Goal: Use online tool/utility: Utilize a website feature to perform a specific function

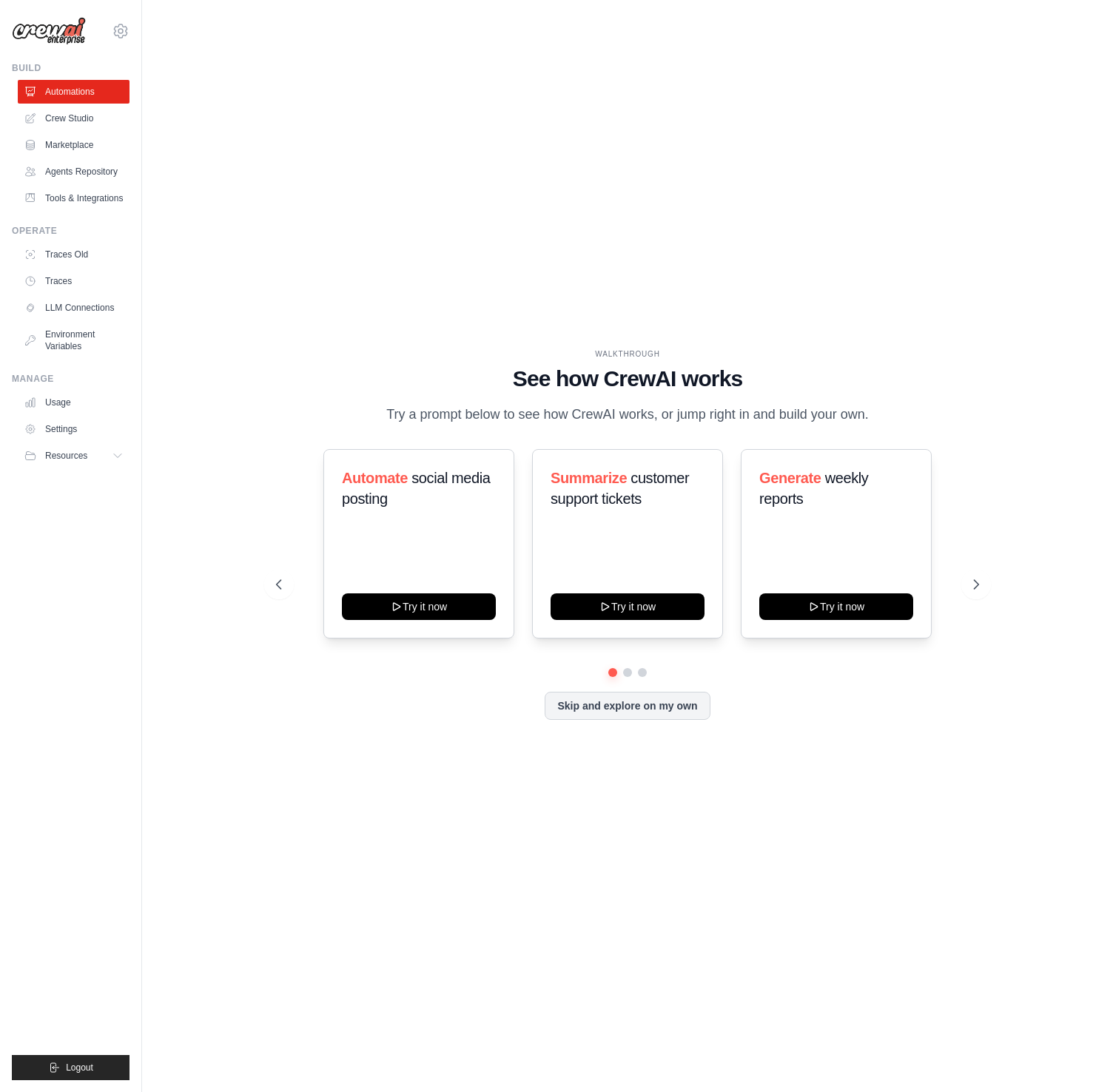
click at [627, 679] on div "Automate social media posting Try it now Summarize customer support tickets Try…" at bounding box center [628, 584] width 703 height 271
click at [627, 676] on button at bounding box center [628, 673] width 12 height 12
click at [649, 674] on div at bounding box center [628, 672] width 703 height 9
click at [656, 669] on div at bounding box center [628, 672] width 703 height 9
click at [640, 672] on button at bounding box center [642, 673] width 12 height 12
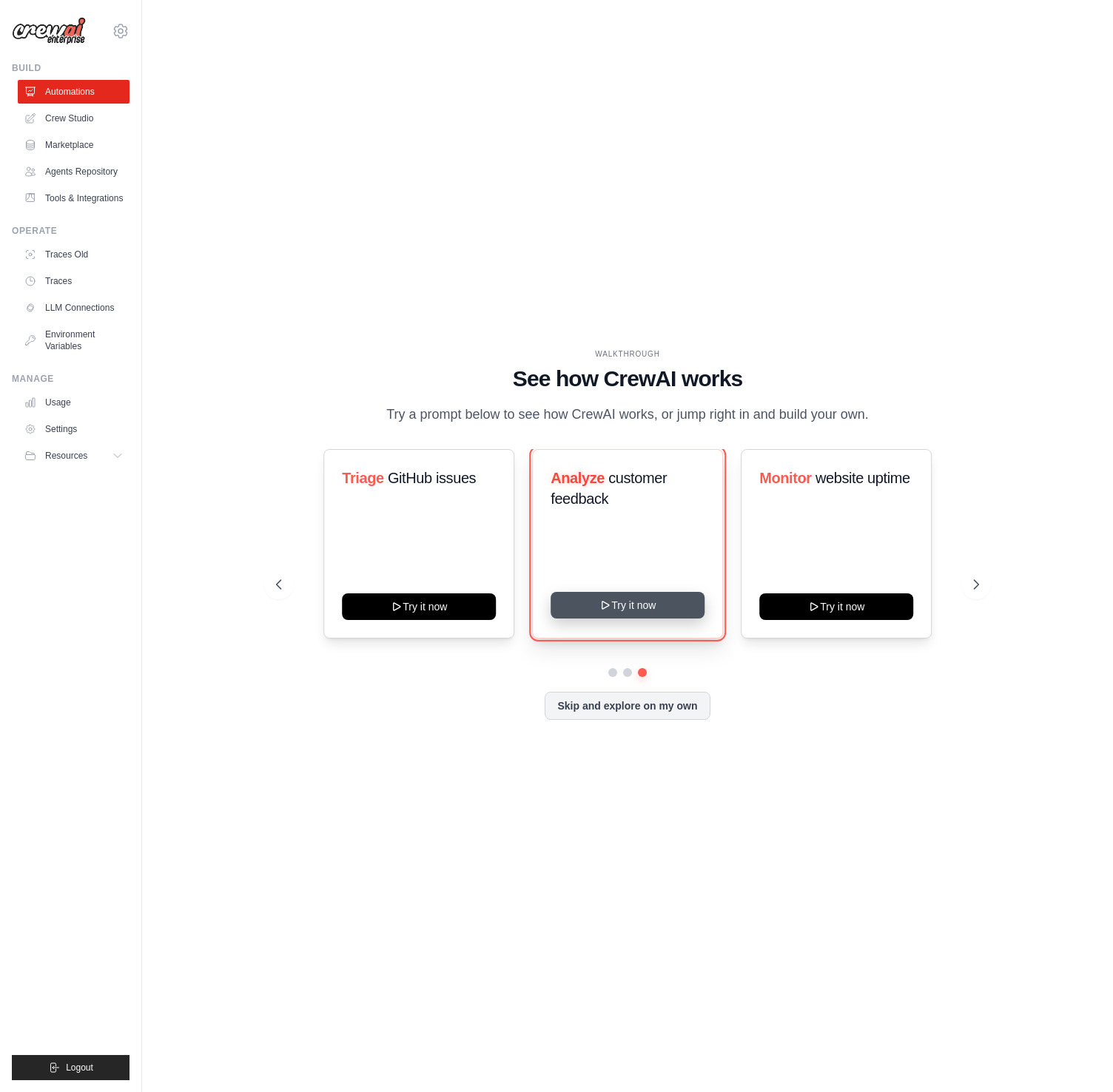
click at [626, 605] on button "Try it now" at bounding box center [628, 605] width 154 height 27
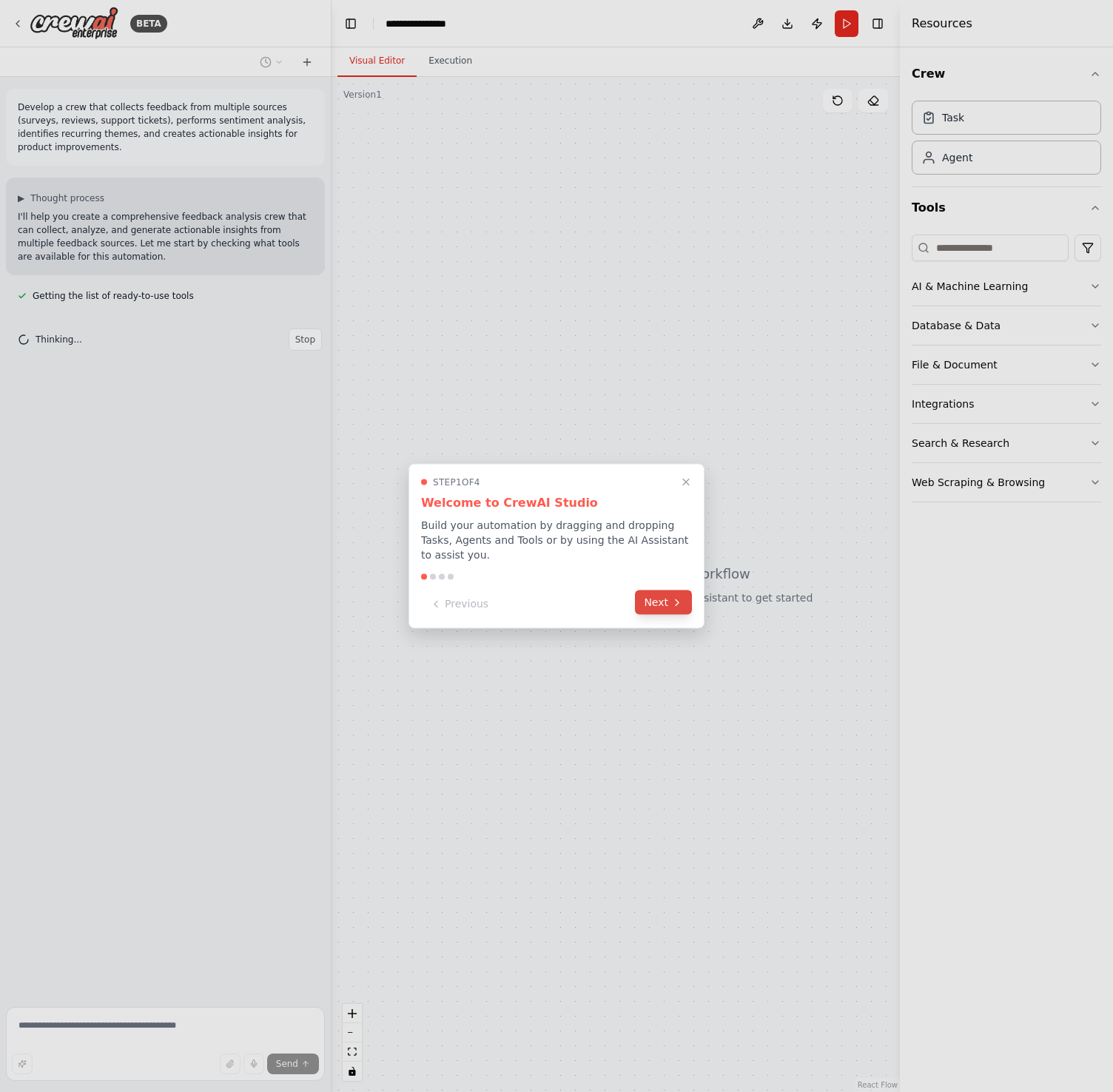
click at [674, 600] on icon at bounding box center [677, 602] width 12 height 12
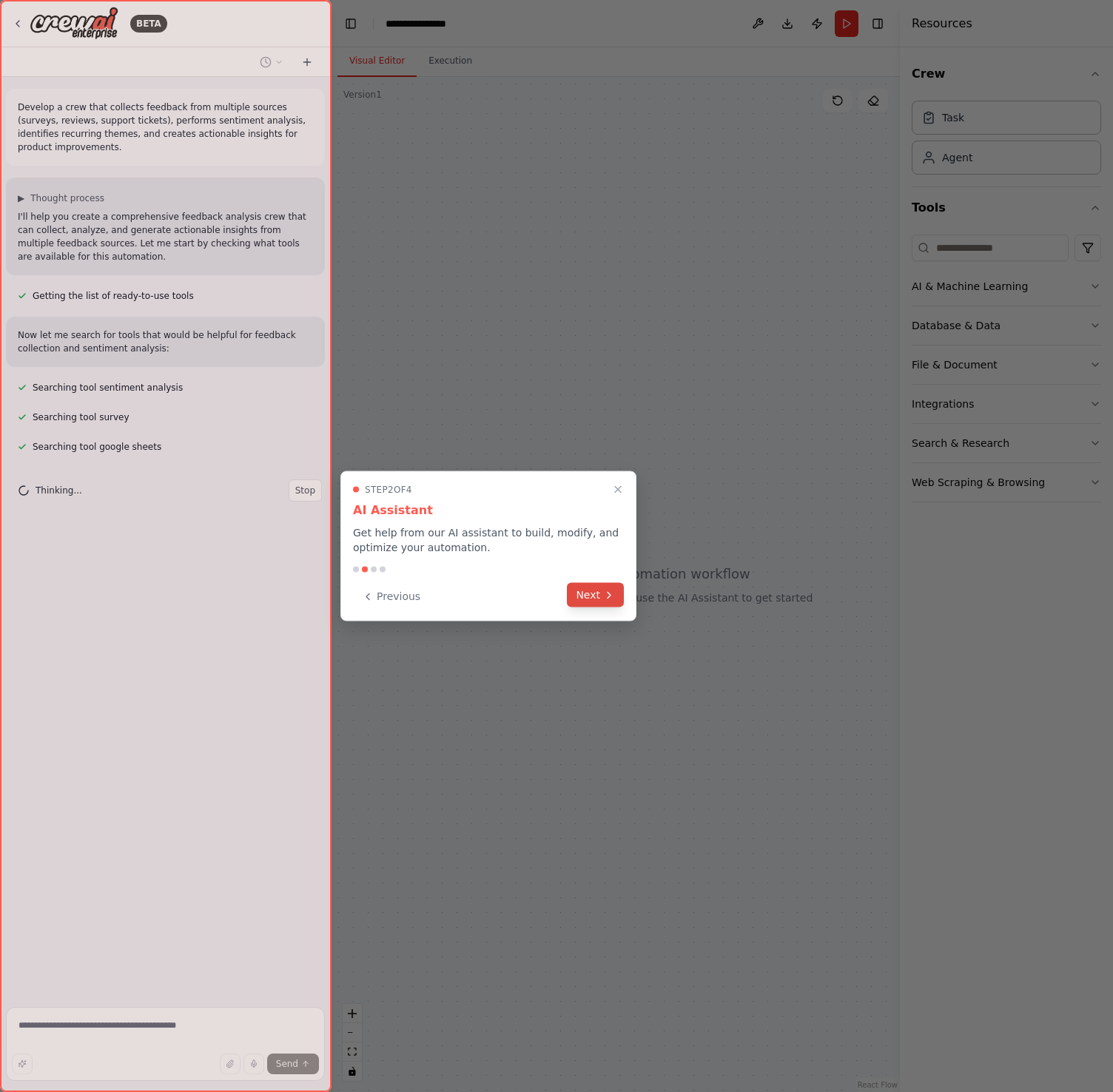
click at [586, 594] on button "Next" at bounding box center [595, 595] width 57 height 25
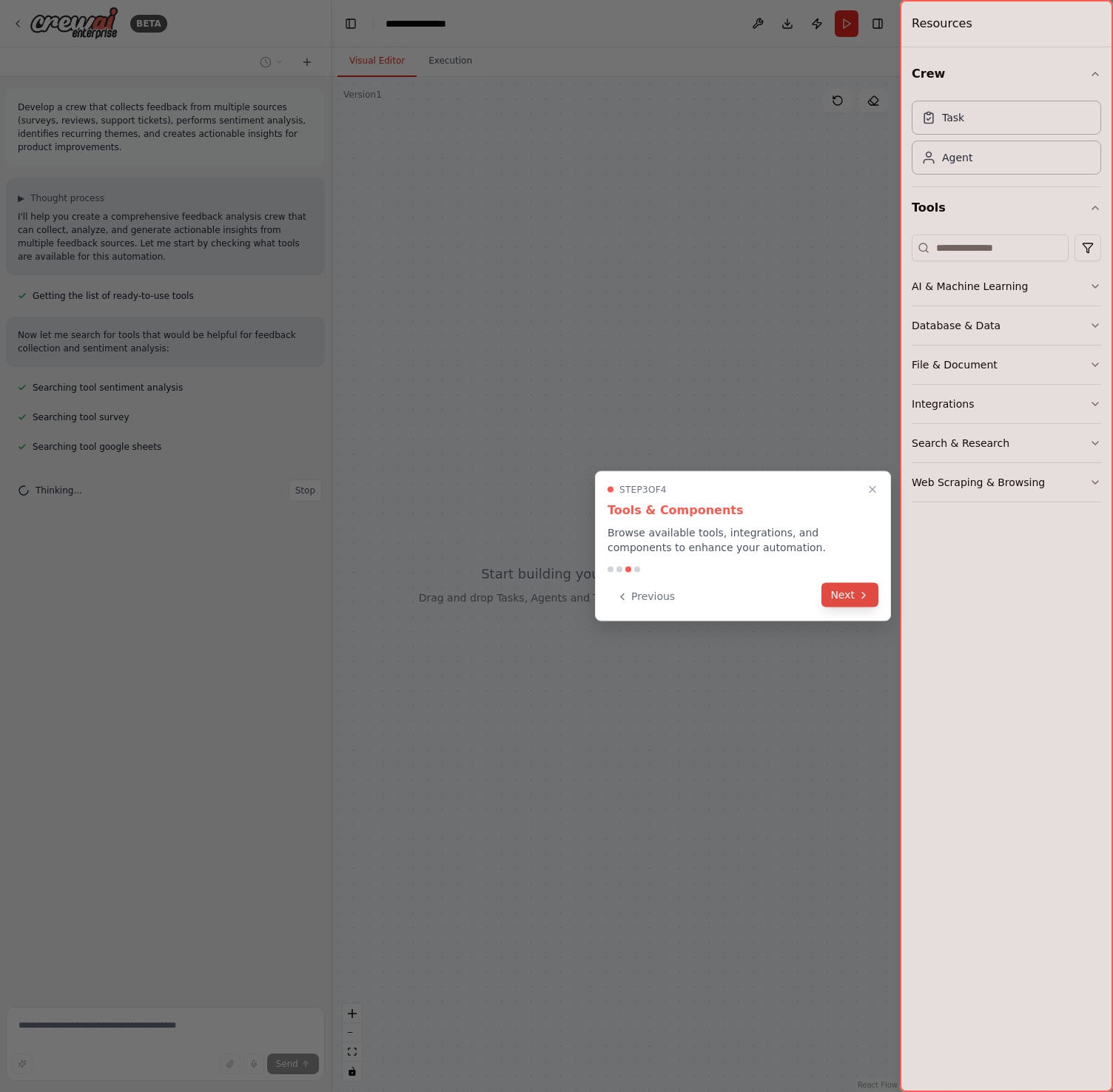
click at [861, 597] on icon at bounding box center [863, 595] width 12 height 12
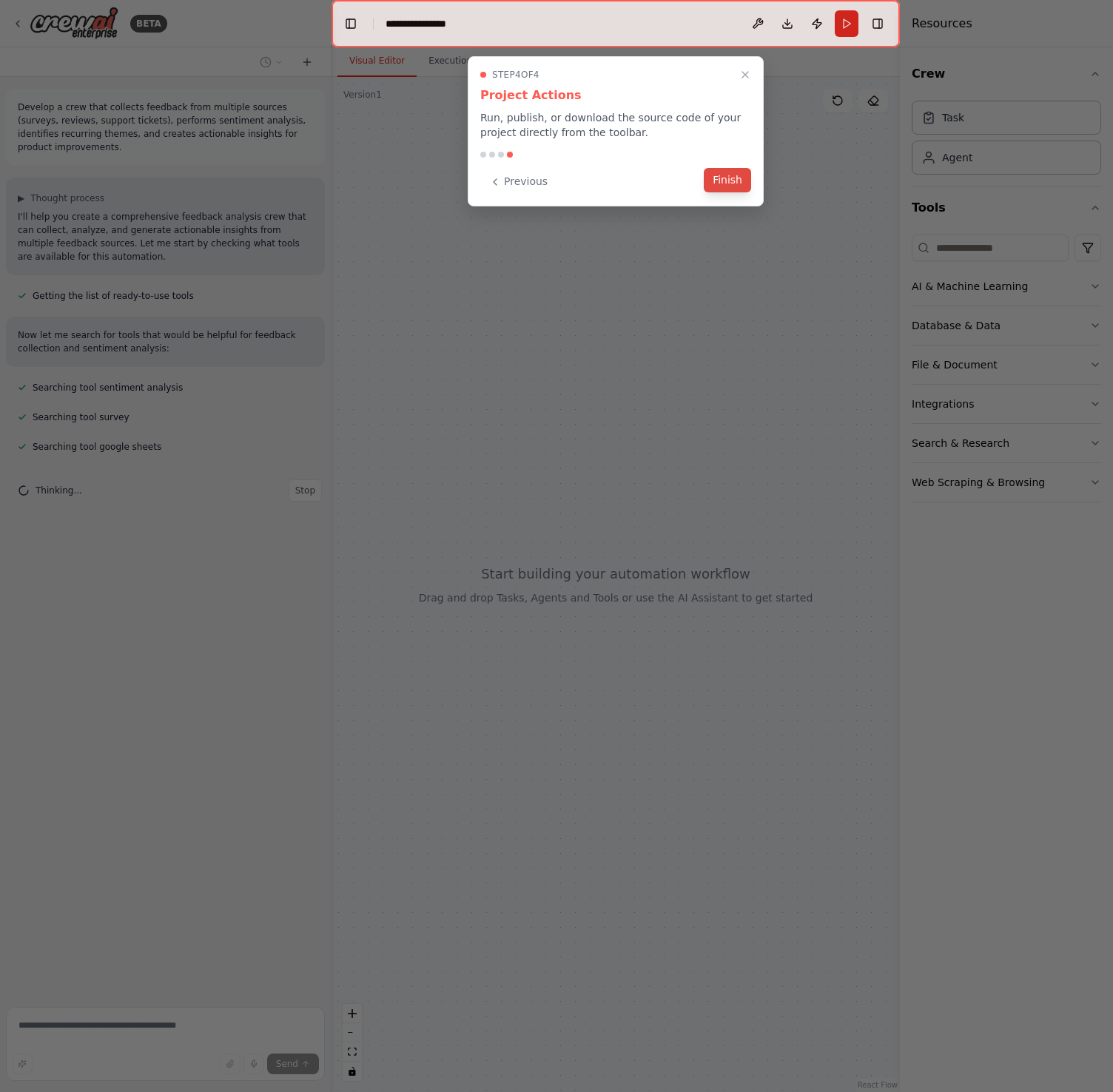
click at [740, 185] on button "Finish" at bounding box center [727, 180] width 47 height 25
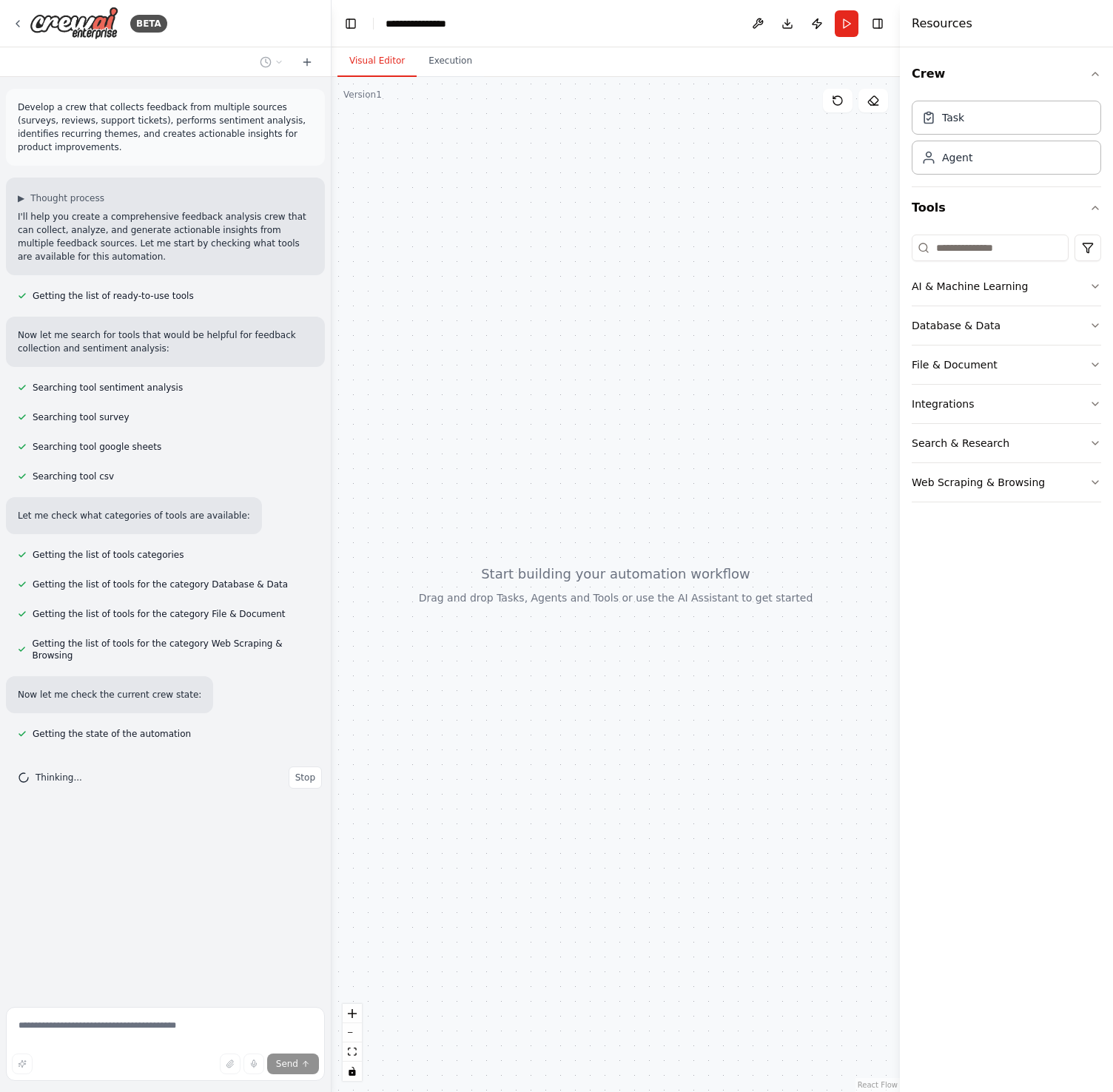
click at [1106, 282] on div "Crew Task Agent Tools AI & Machine Learning Database & Data File & Document Int…" at bounding box center [1006, 570] width 213 height 1045
click at [1098, 284] on icon "button" at bounding box center [1095, 287] width 12 height 12
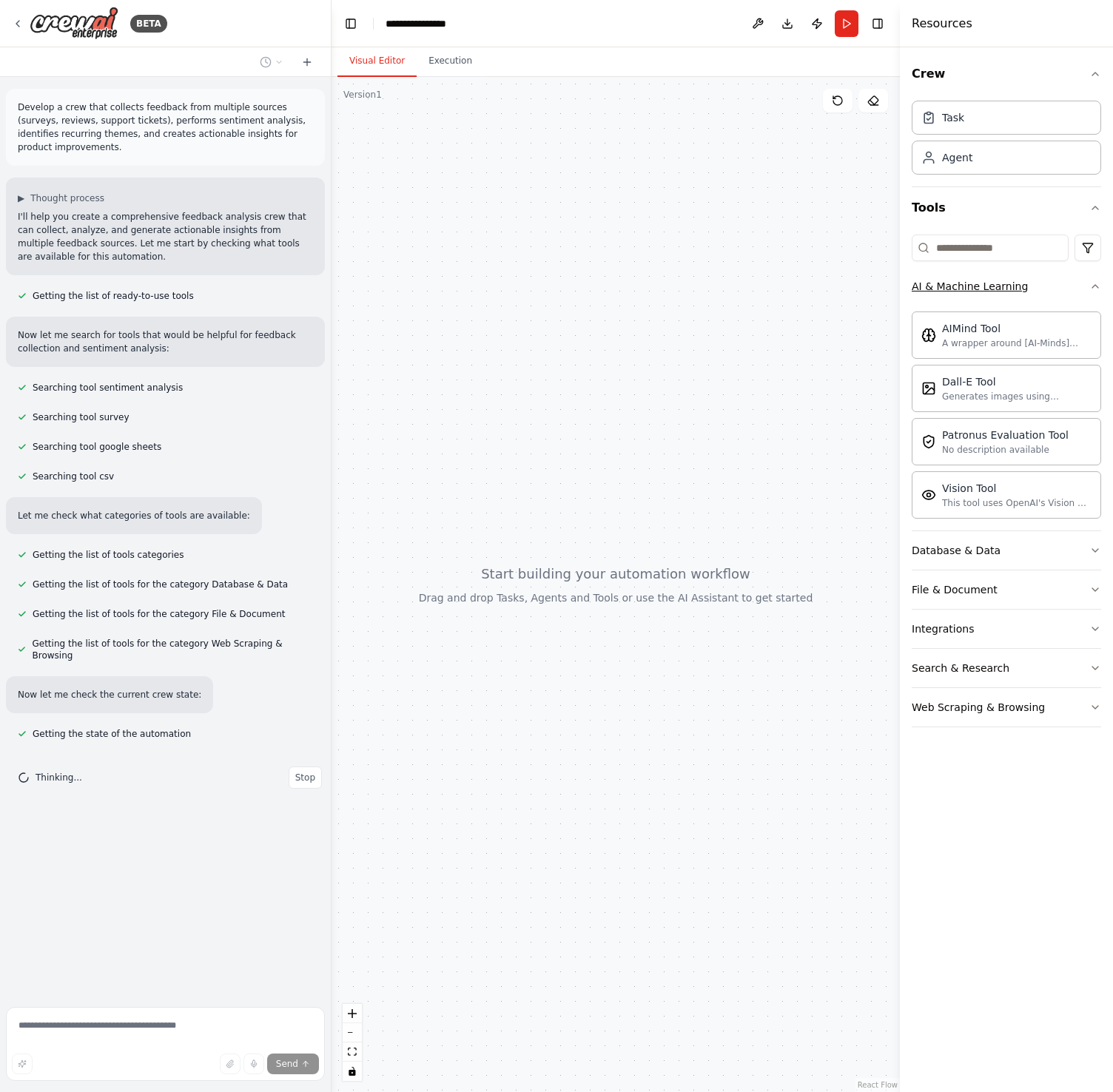
click at [1098, 284] on icon "button" at bounding box center [1095, 287] width 12 height 12
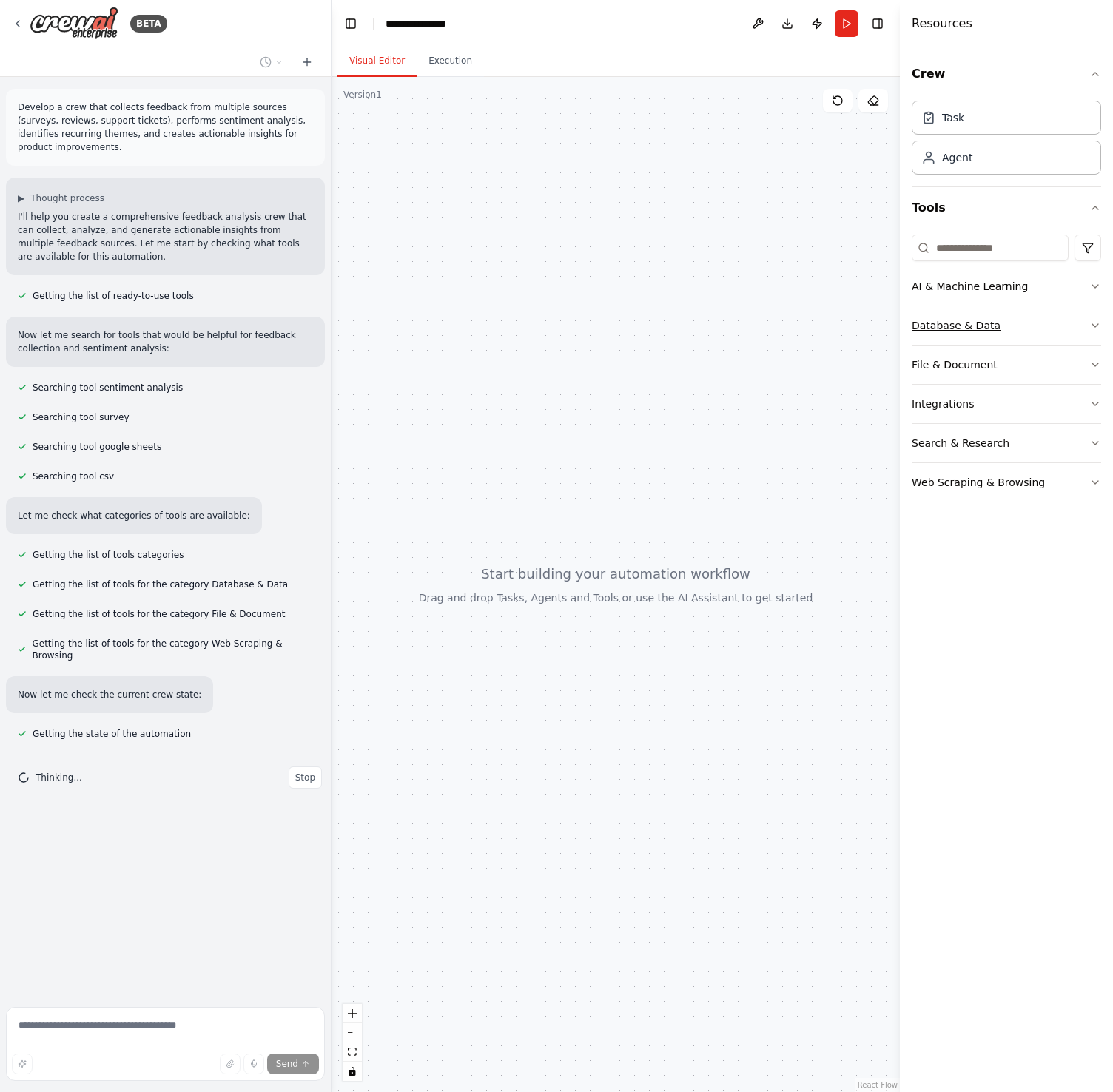
click at [1088, 325] on button "Database & Data" at bounding box center [1006, 325] width 190 height 38
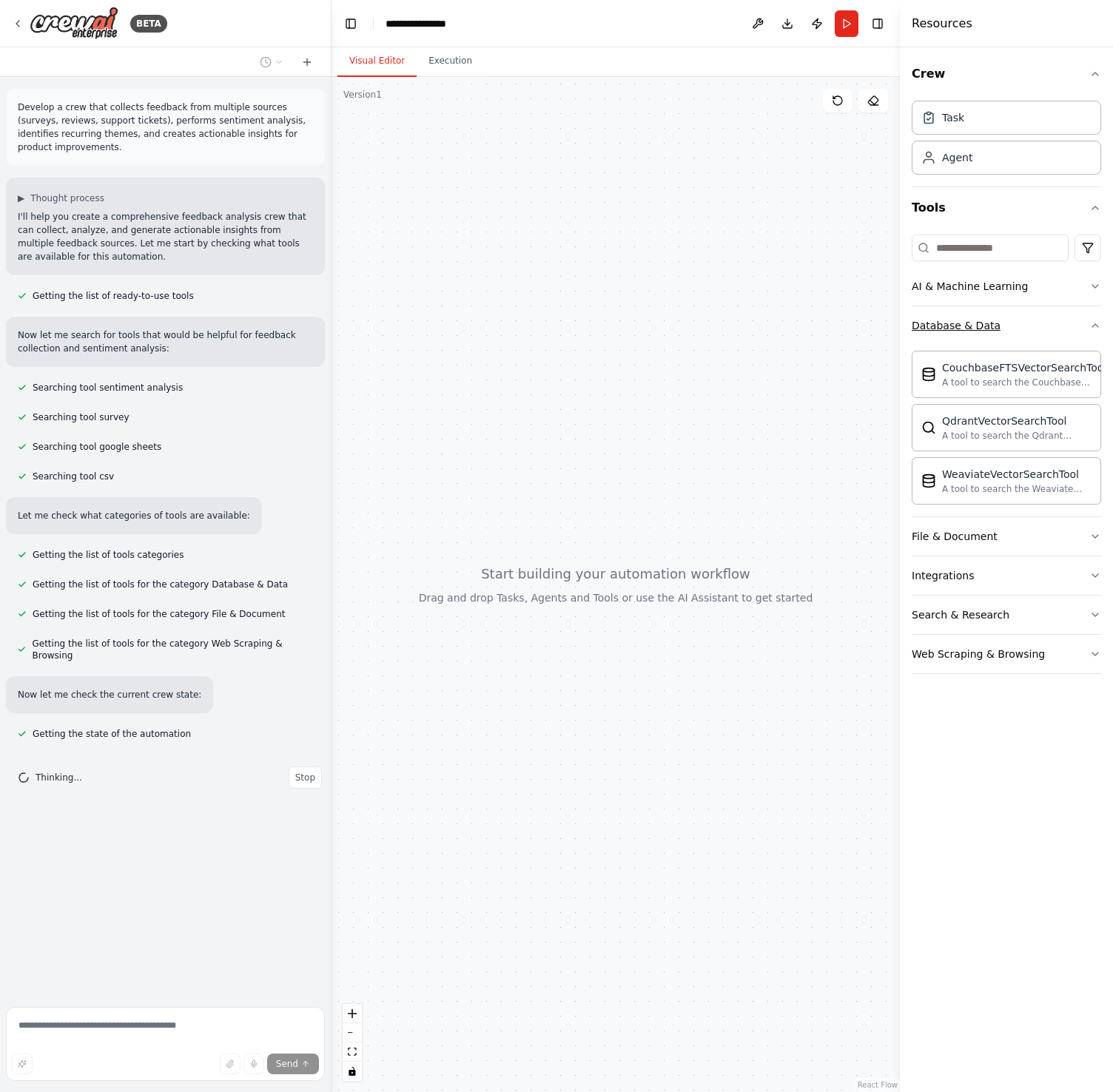
click at [1094, 322] on icon "button" at bounding box center [1095, 325] width 12 height 12
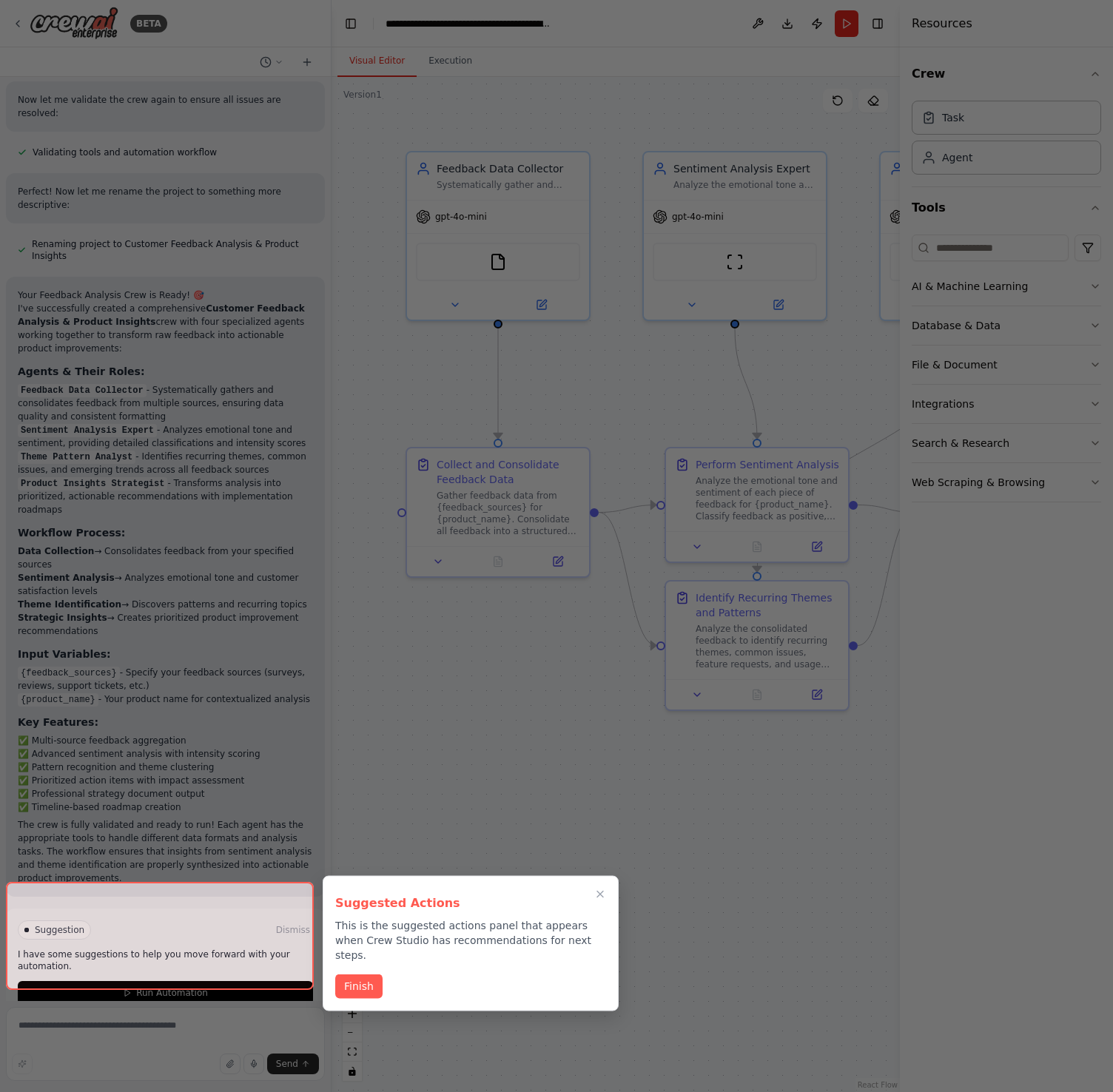
scroll to position [1567, 0]
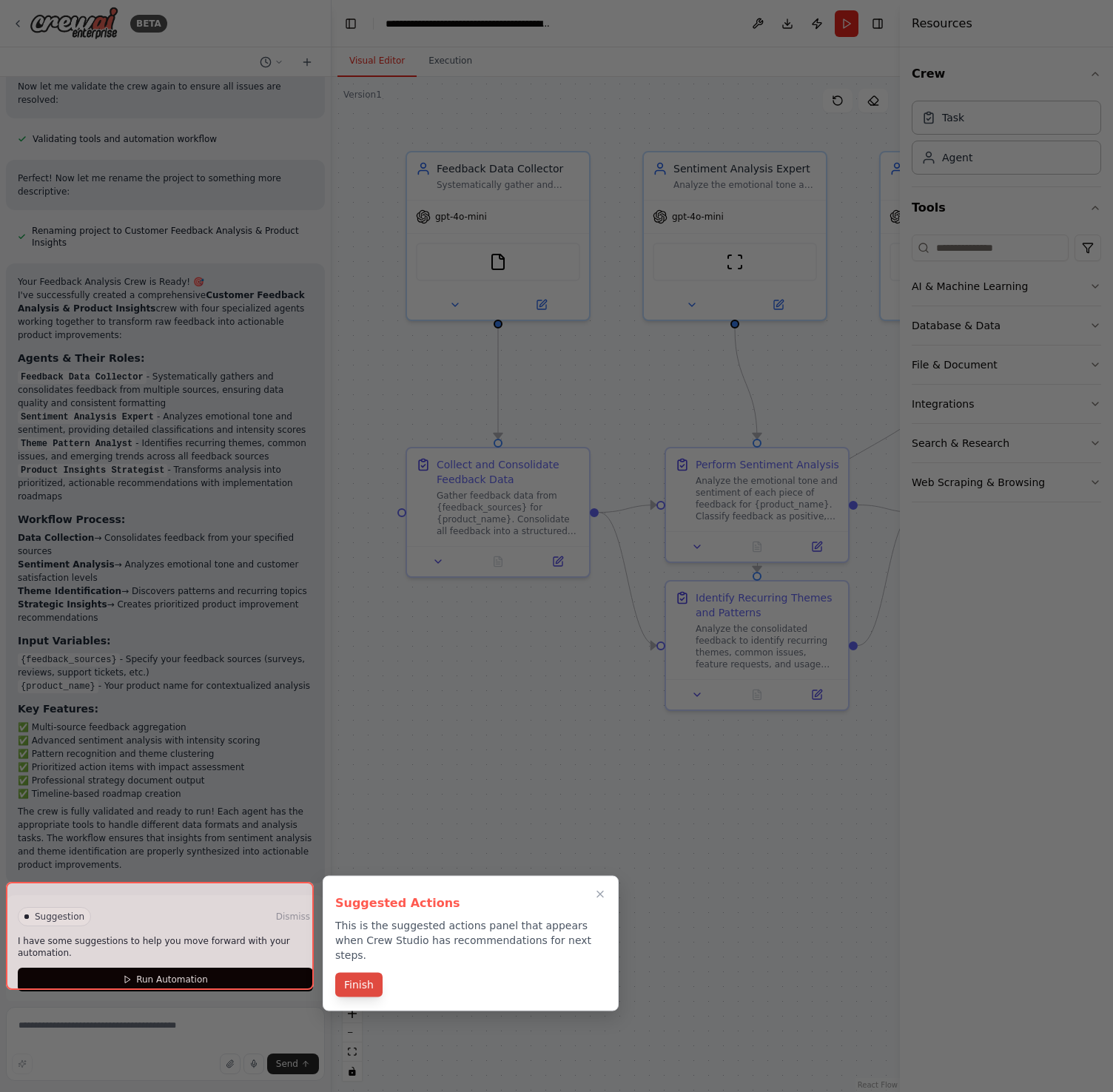
click at [370, 973] on button "Finish" at bounding box center [359, 985] width 47 height 25
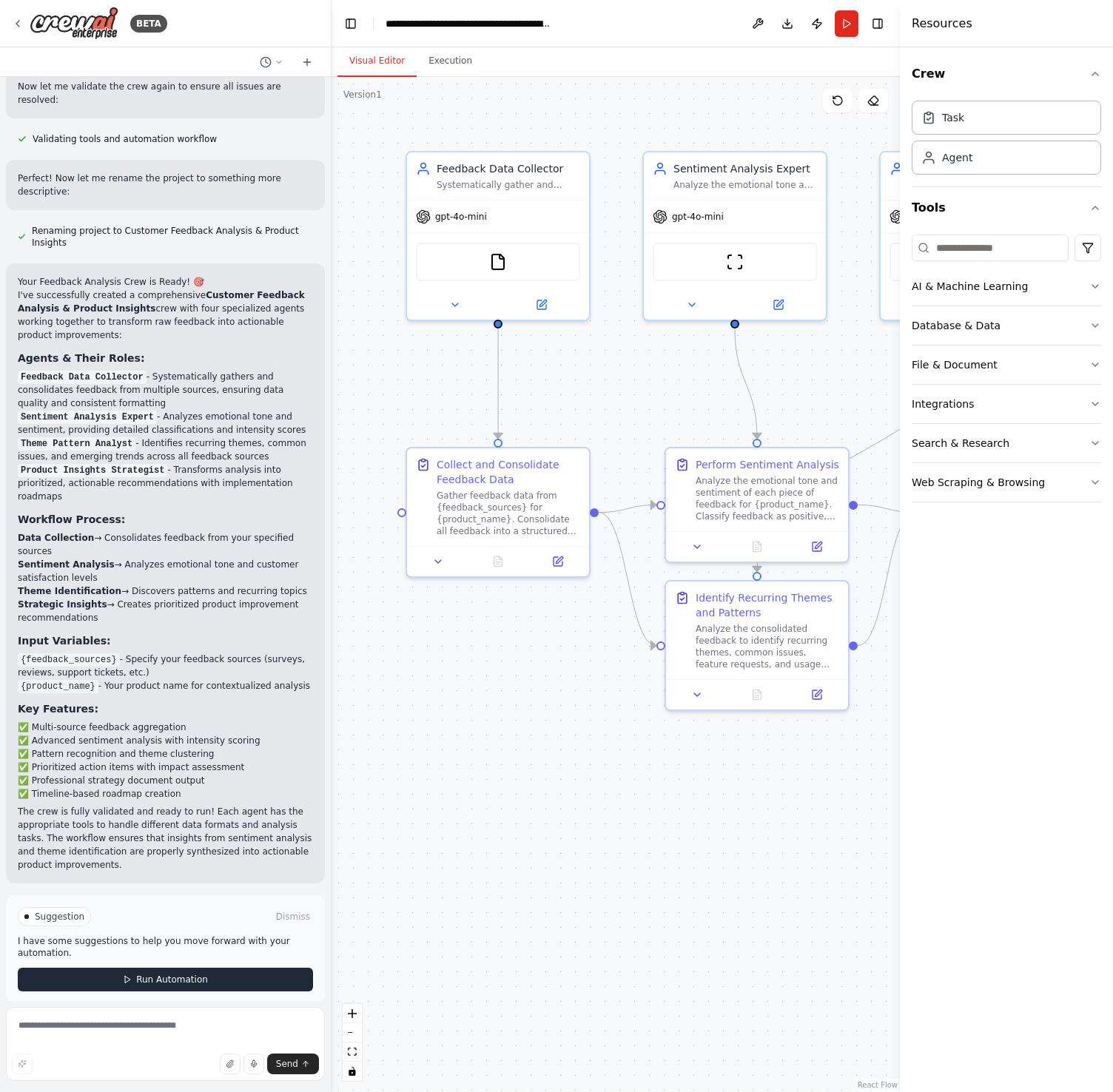
click at [250, 968] on button "Run Automation" at bounding box center [165, 979] width 296 height 24
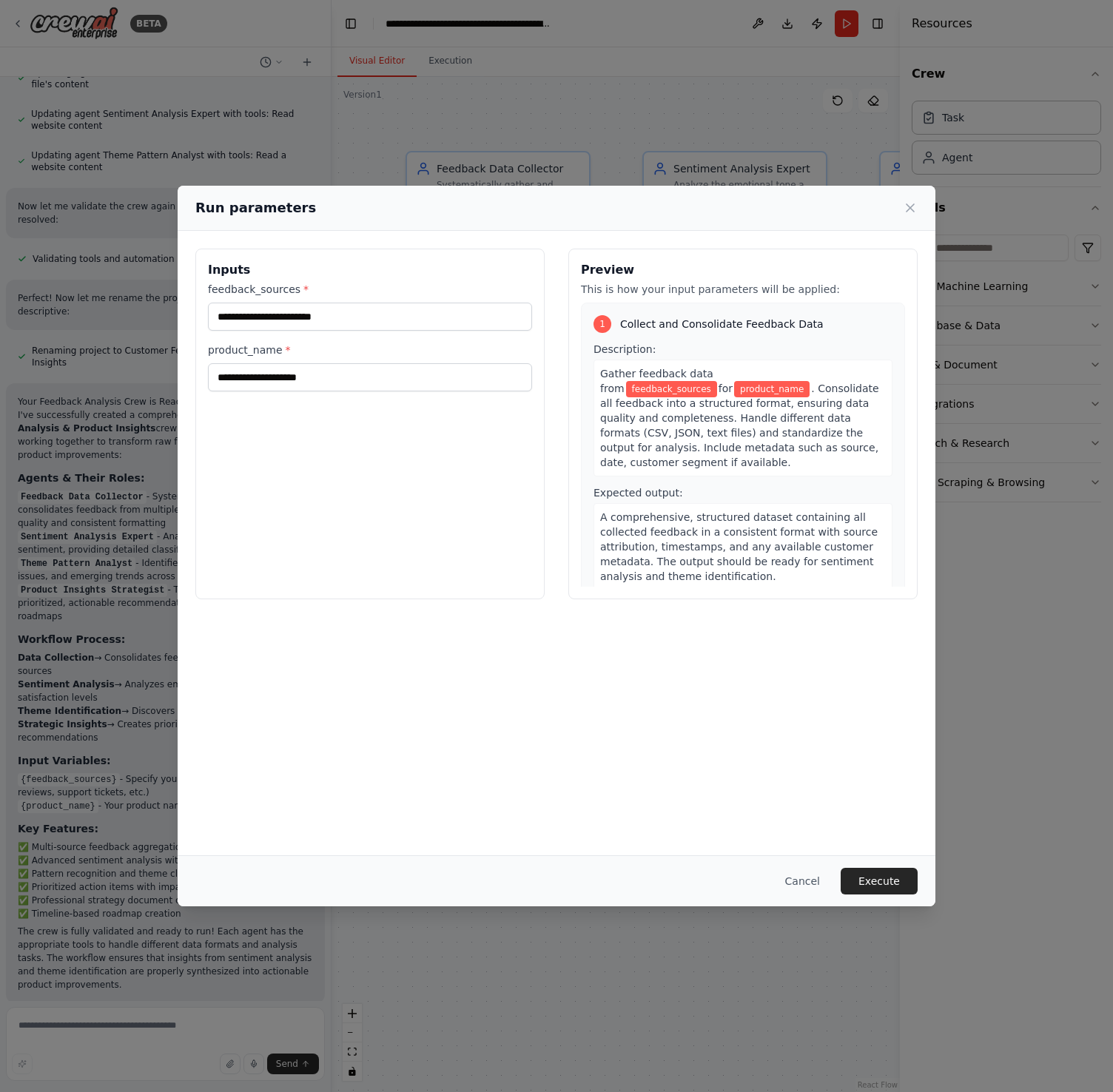
click at [296, 332] on div "feedback_sources * product_name *" at bounding box center [370, 337] width 324 height 110
click at [301, 310] on input "feedback_sources *" at bounding box center [370, 316] width 324 height 28
click at [348, 318] on input "feedback_sources *" at bounding box center [370, 316] width 324 height 28
click at [354, 367] on input "product_name *" at bounding box center [370, 377] width 324 height 28
click at [353, 332] on div "feedback_sources * product_name *" at bounding box center [370, 337] width 324 height 110
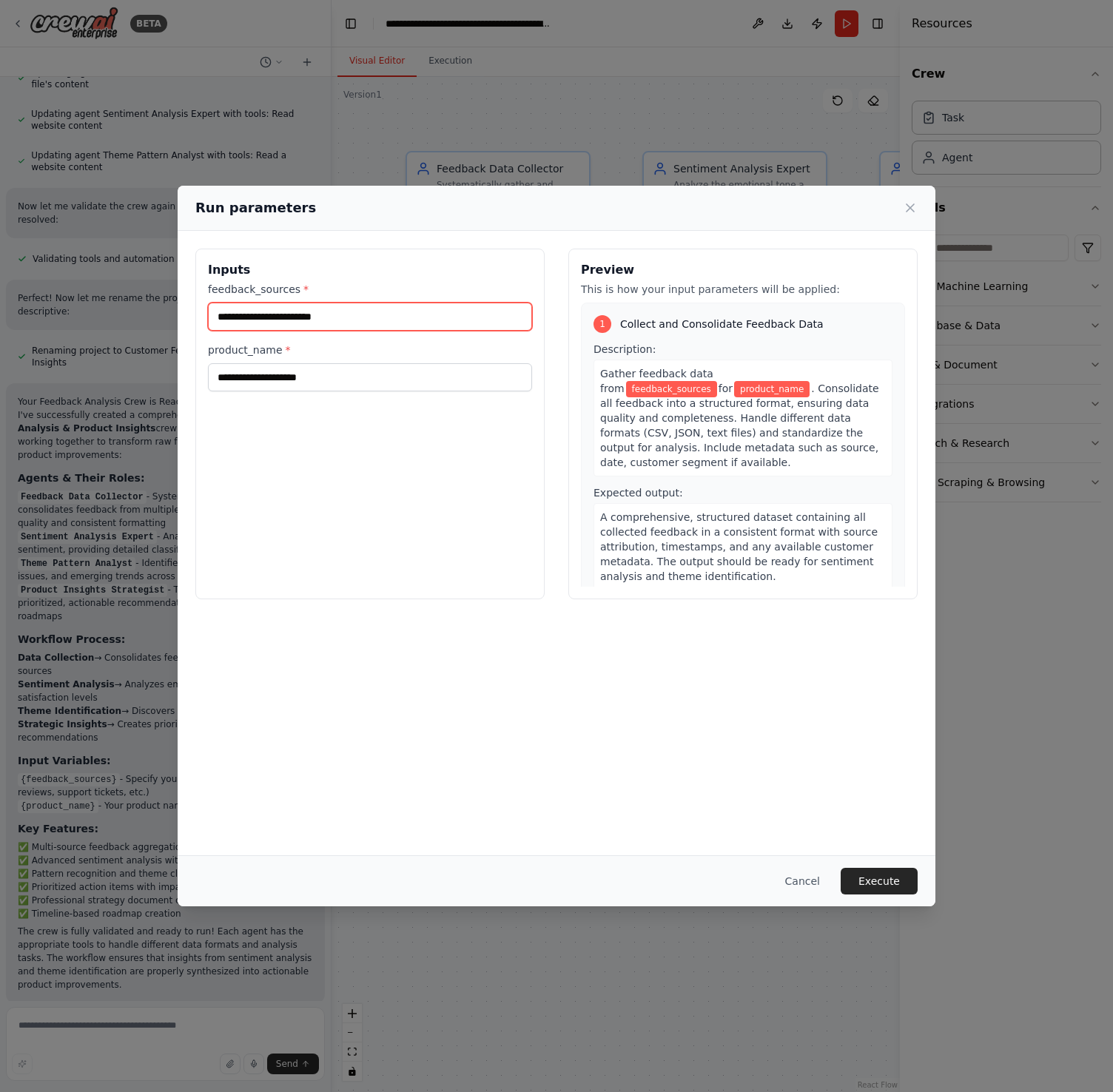
click at [363, 322] on input "feedback_sources *" at bounding box center [370, 316] width 324 height 28
type input "**********"
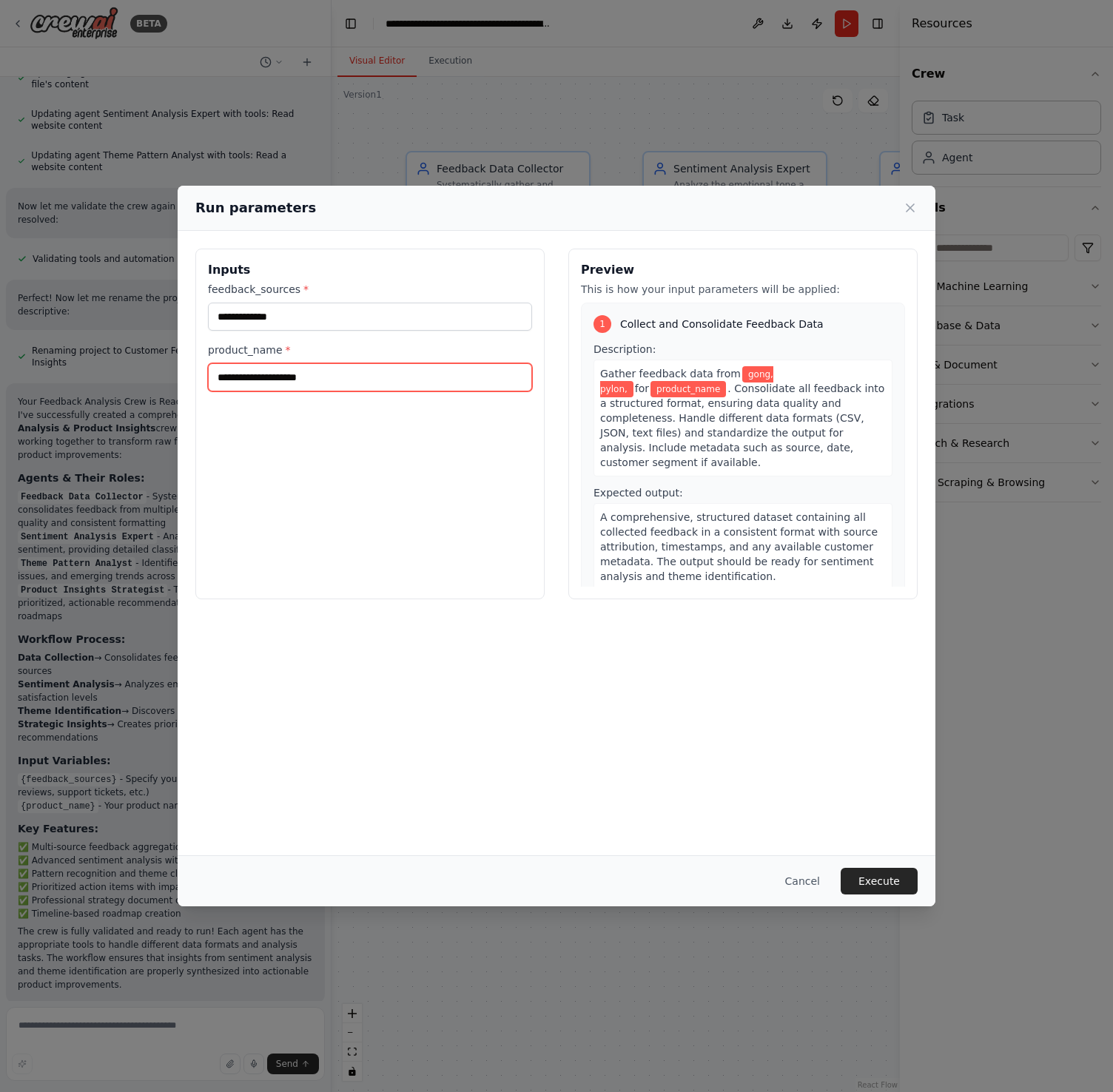
type input "*"
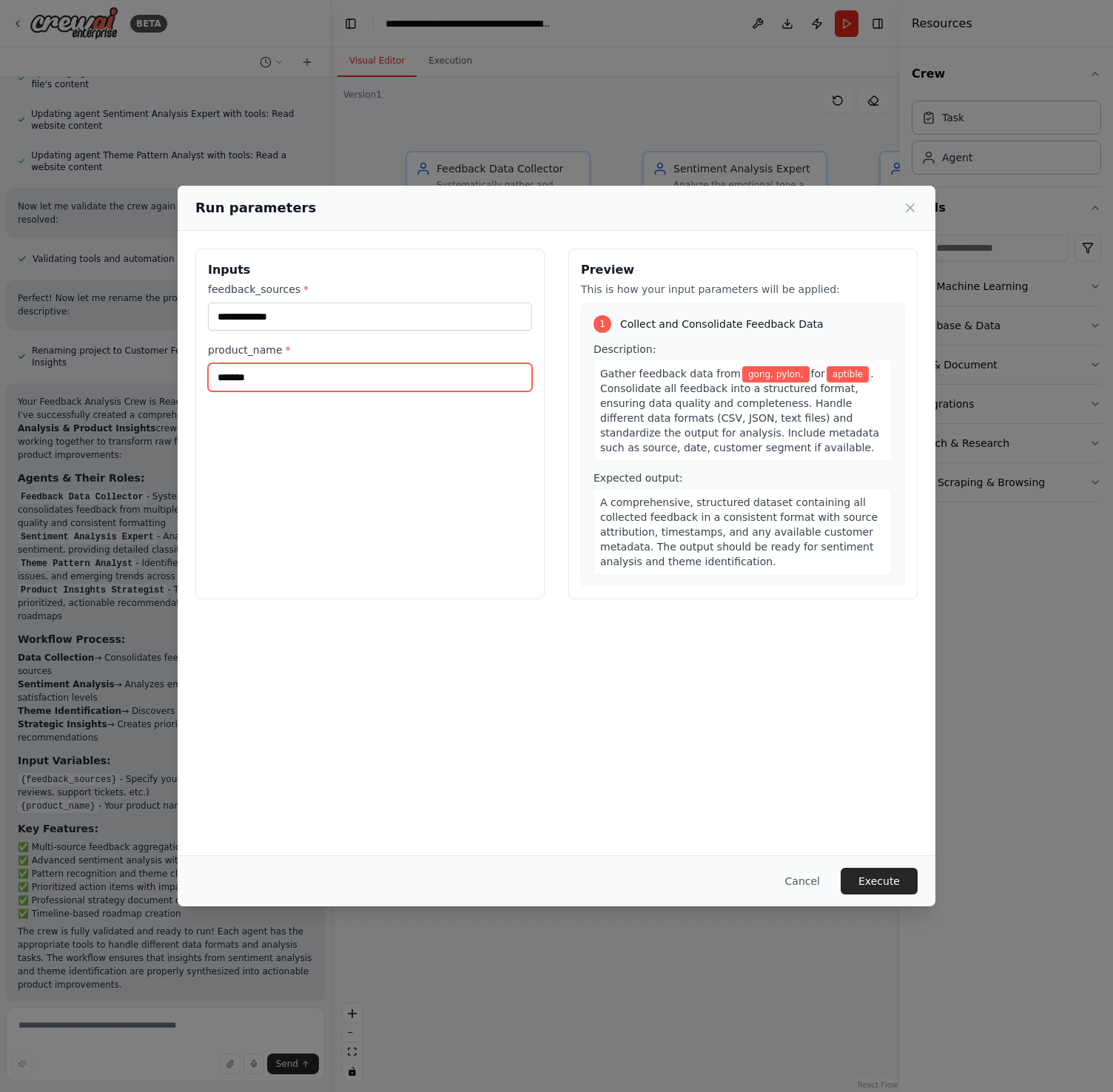
type input "*******"
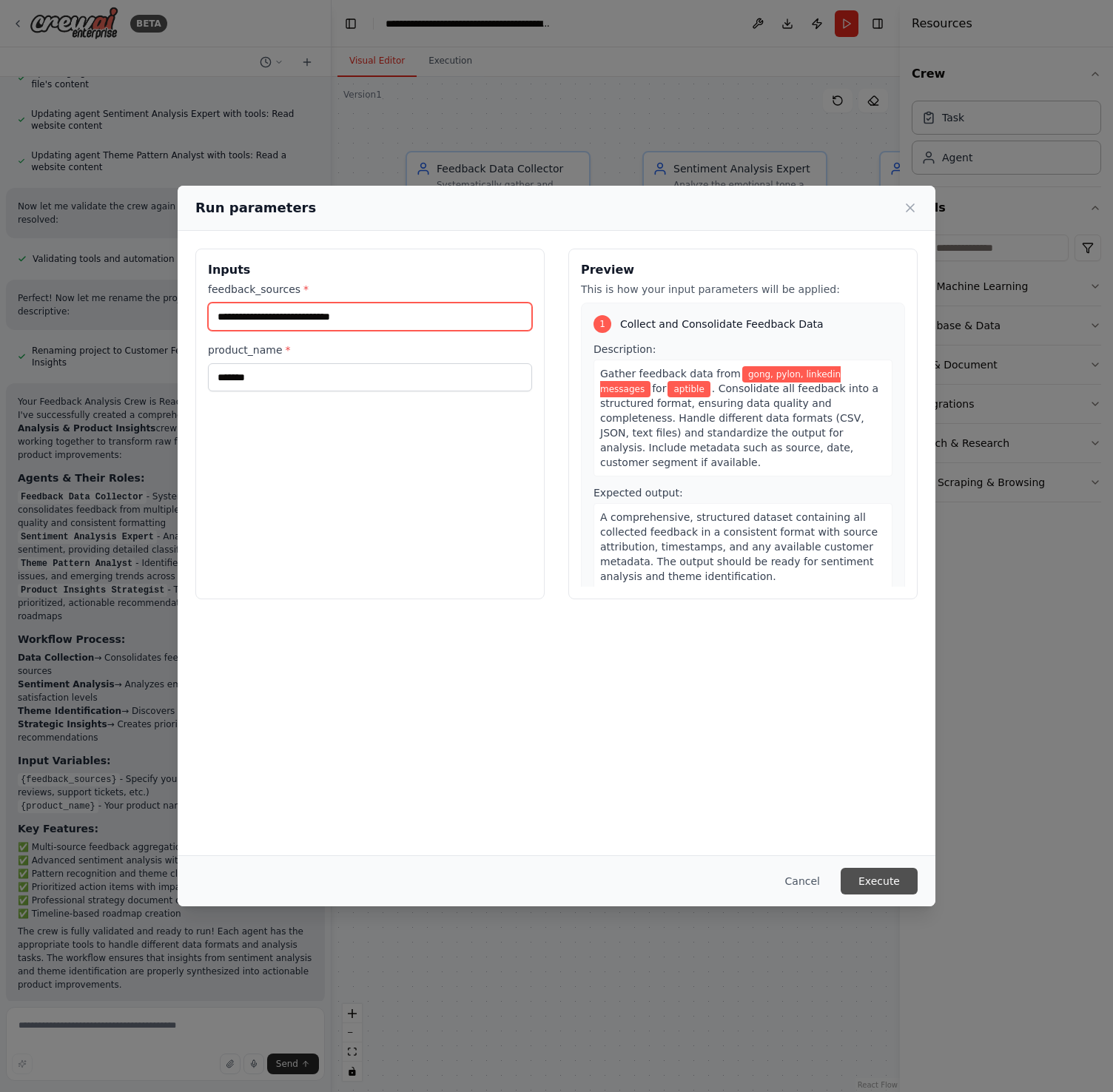
type input "**********"
click at [902, 884] on button "Execute" at bounding box center [879, 881] width 77 height 27
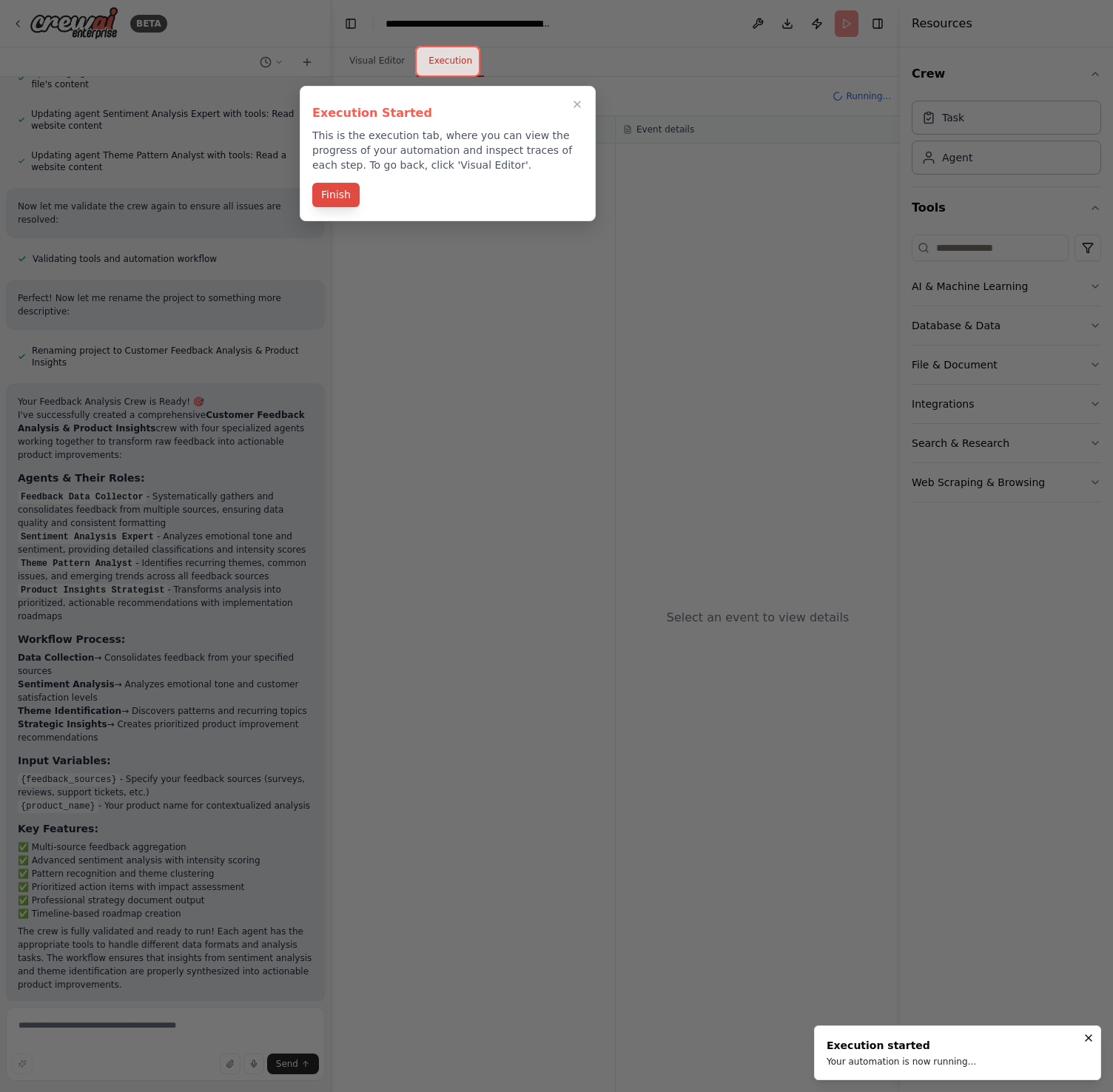
click at [341, 197] on button "Finish" at bounding box center [336, 194] width 47 height 25
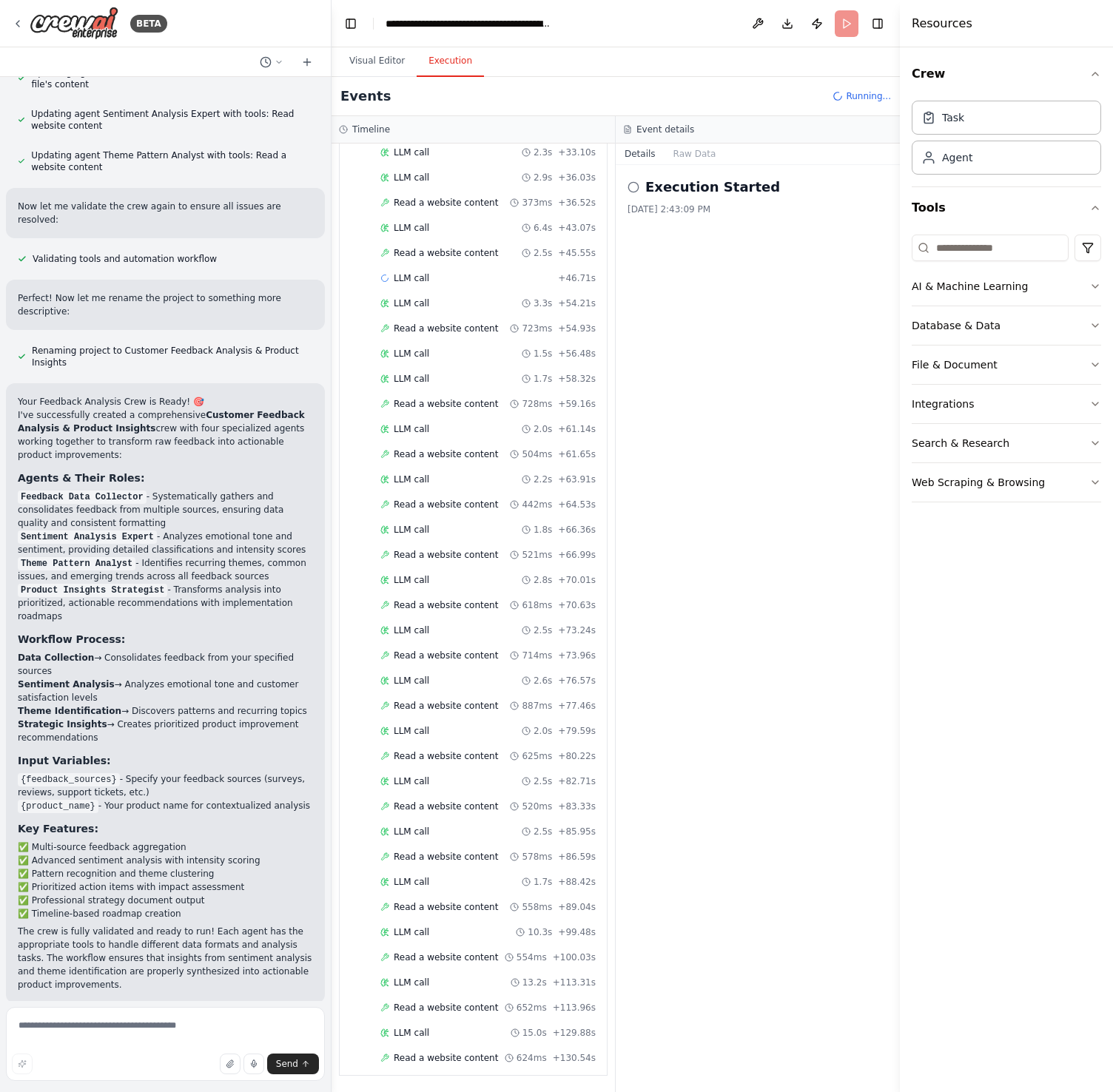
scroll to position [1261, 0]
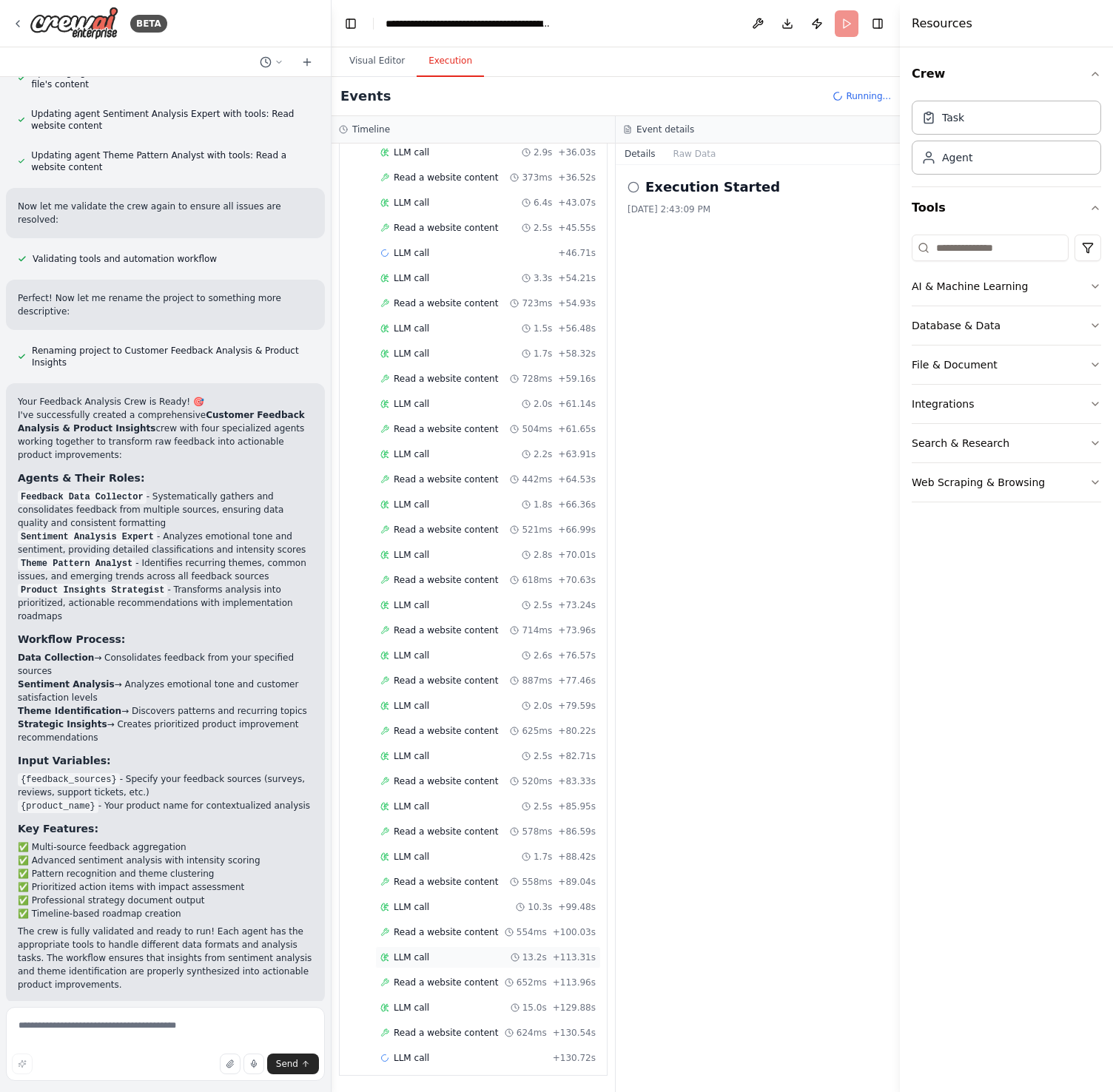
click at [452, 957] on div "LLM call 13.2s + 113.31s" at bounding box center [487, 957] width 215 height 12
click at [458, 926] on div "Read a website content 554ms + 100.03s" at bounding box center [488, 932] width 226 height 23
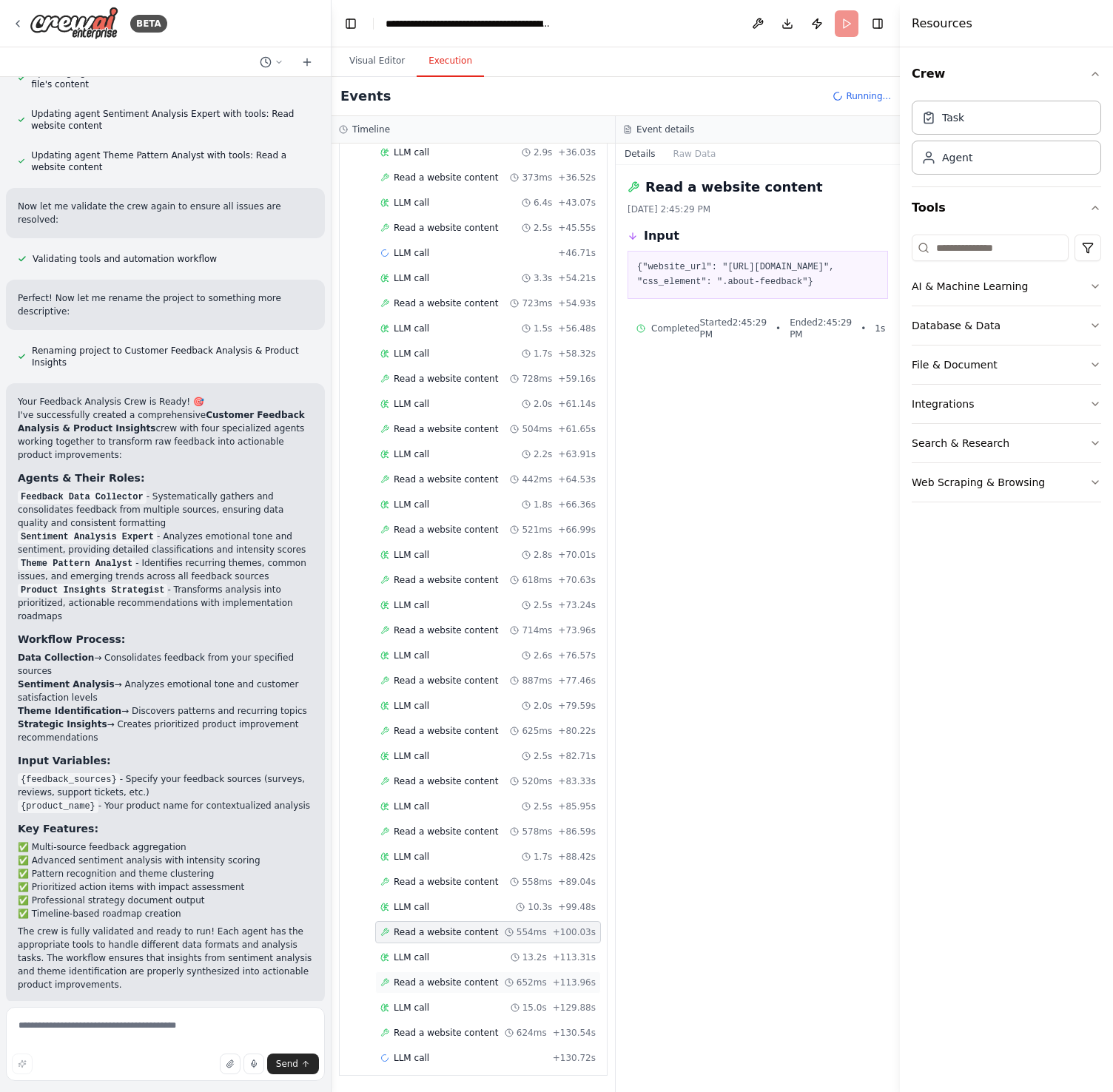
click at [444, 984] on span "Read a website content" at bounding box center [446, 983] width 104 height 12
